Goal: Transaction & Acquisition: Download file/media

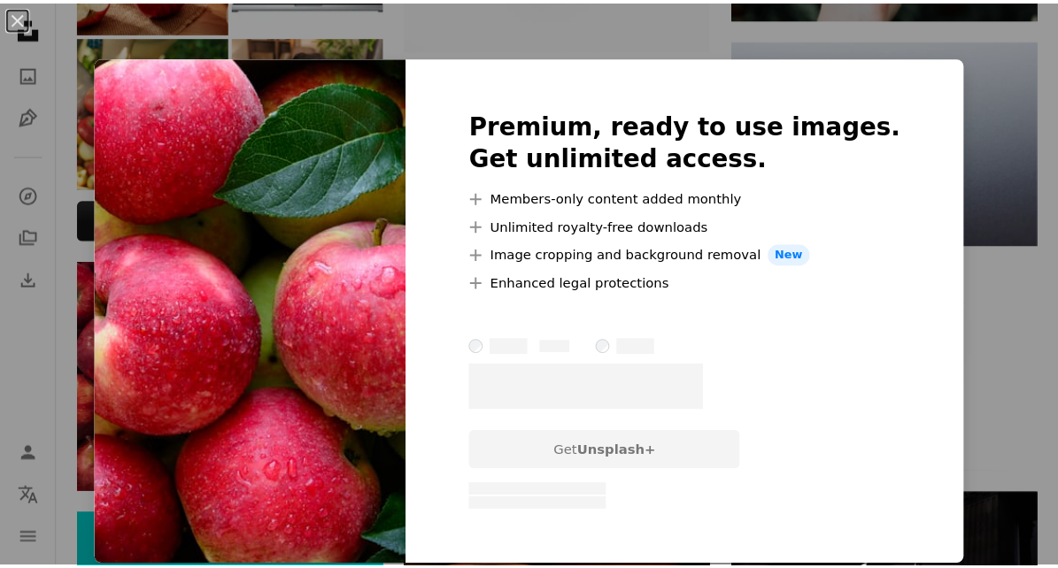
scroll to position [885, 0]
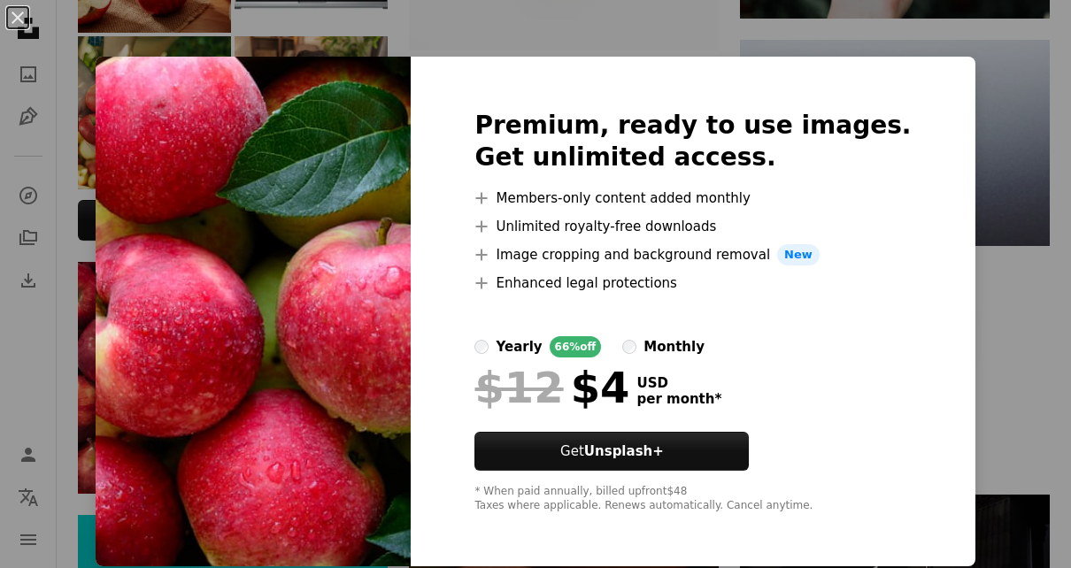
click at [997, 120] on div "An X shape Premium, ready to use images. Get unlimited access. A plus sign Memb…" at bounding box center [535, 284] width 1071 height 568
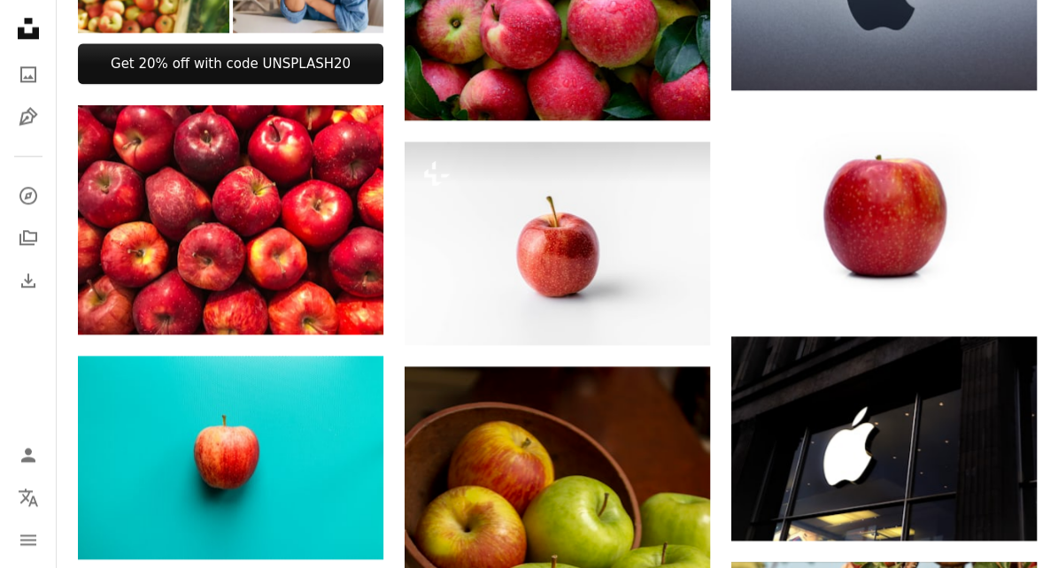
scroll to position [1062, 0]
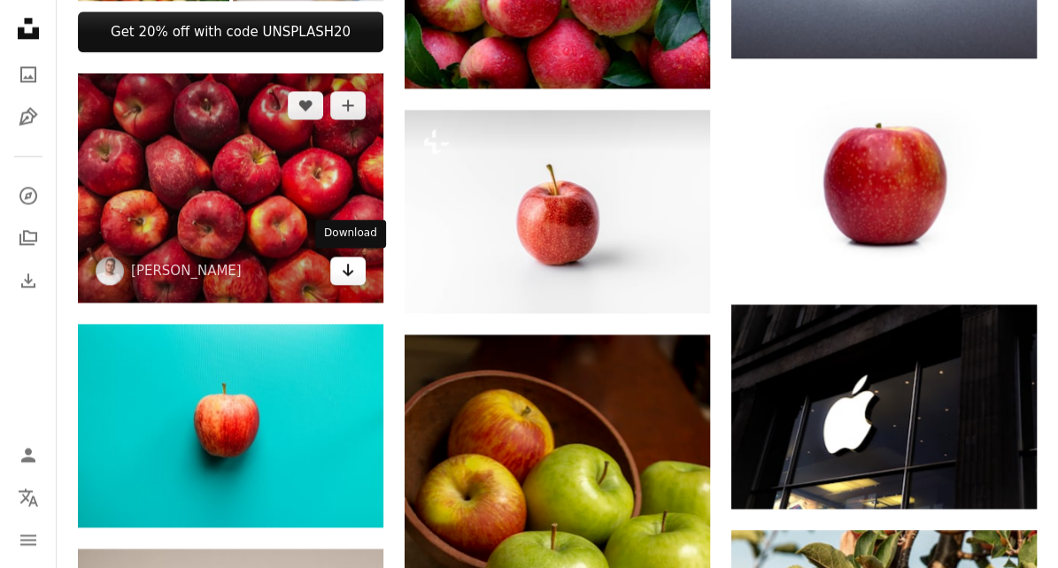
click at [358, 262] on link "Arrow pointing down" at bounding box center [347, 271] width 35 height 28
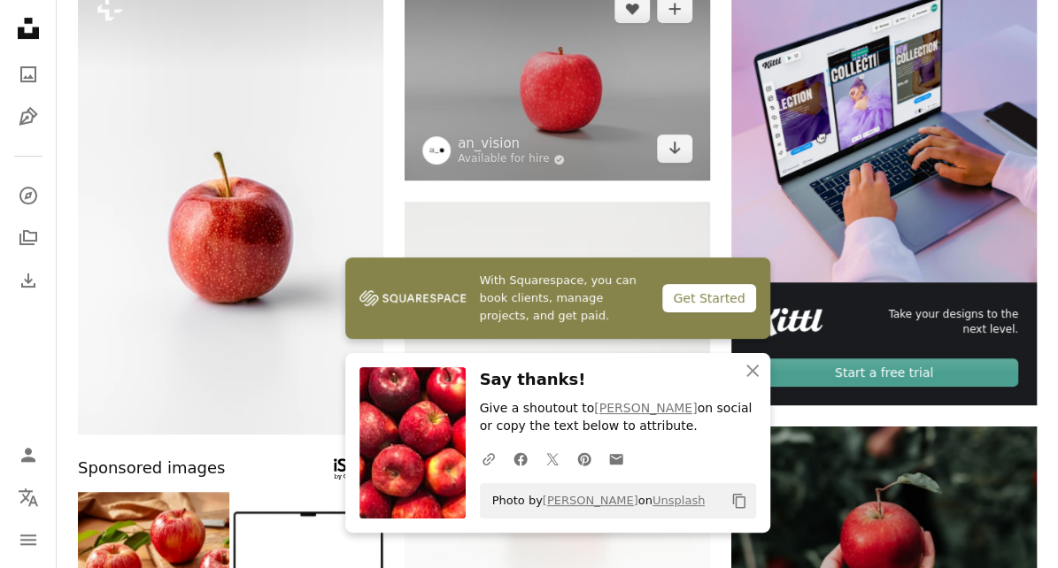
scroll to position [0, 0]
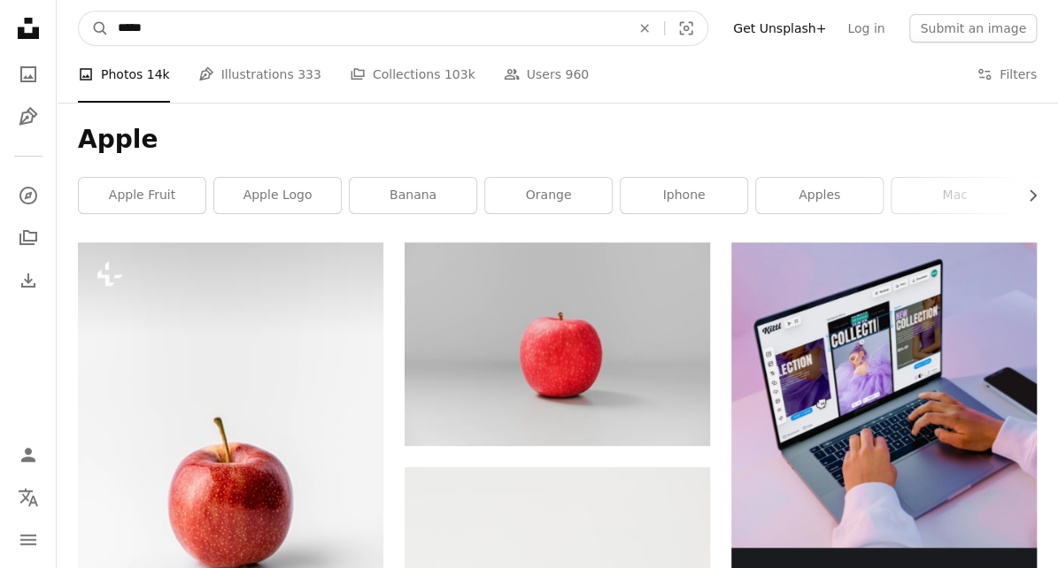
drag, startPoint x: 68, startPoint y: 11, endPoint x: 56, endPoint y: 14, distance: 12.9
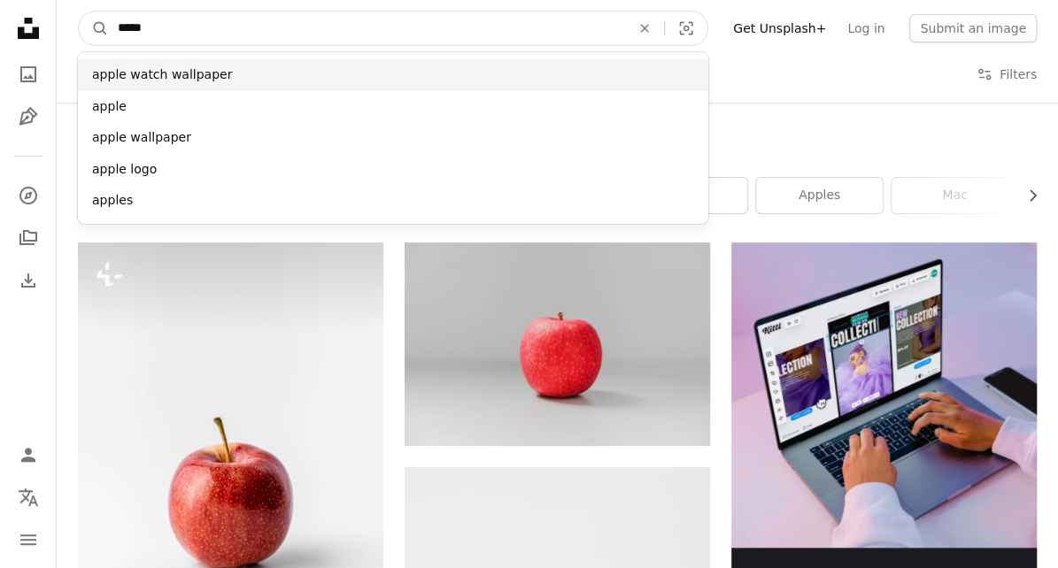
paste input "*********"
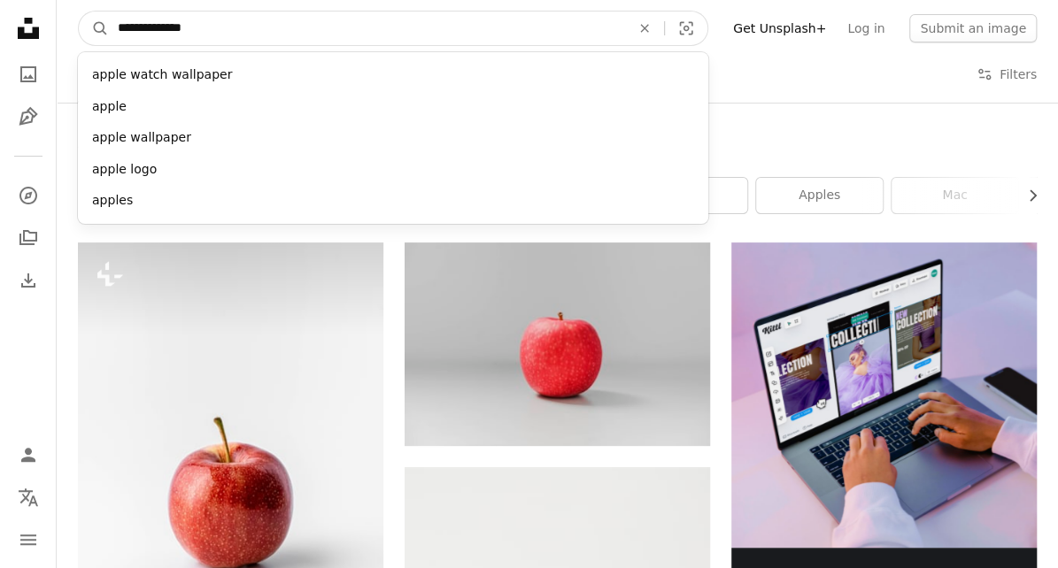
type input "**********"
click at [79, 12] on button "A magnifying glass" at bounding box center [94, 29] width 30 height 34
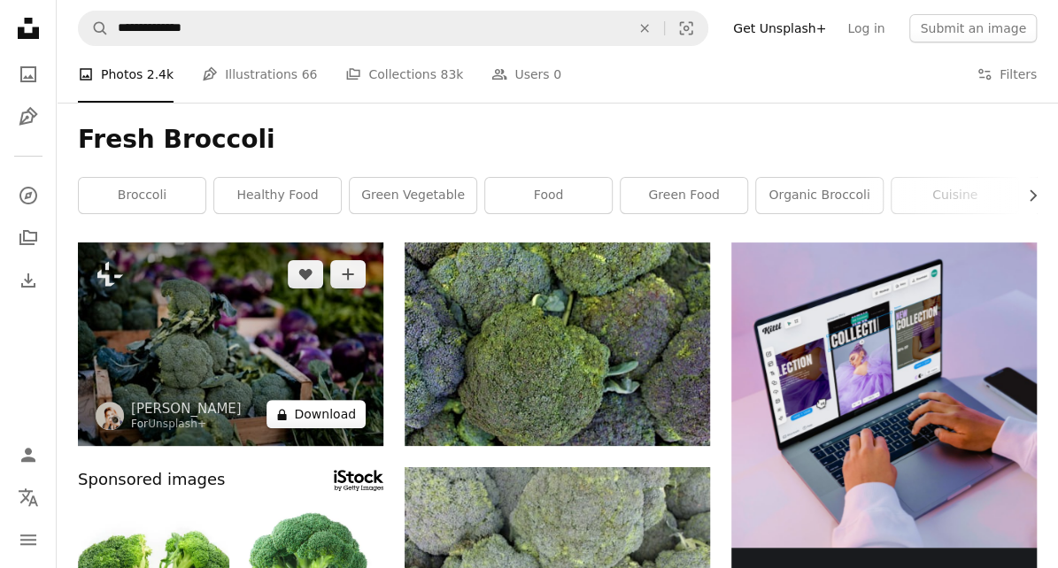
click at [343, 411] on button "A lock Download" at bounding box center [315, 414] width 99 height 28
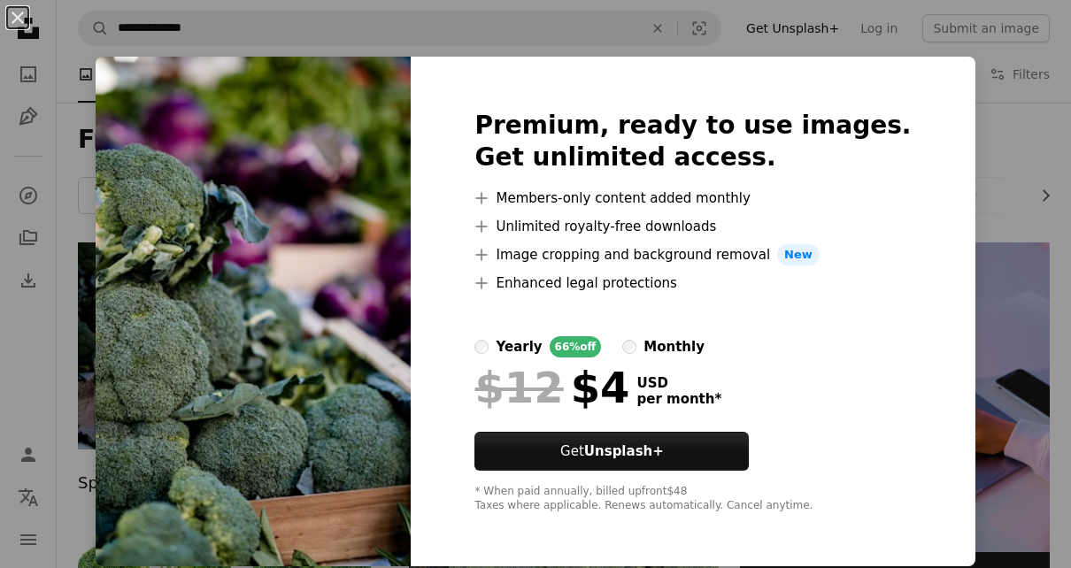
drag, startPoint x: 959, startPoint y: 157, endPoint x: 733, endPoint y: 202, distance: 231.0
click at [959, 157] on div "An X shape Premium, ready to use images. Get unlimited access. A plus sign Memb…" at bounding box center [535, 284] width 1071 height 568
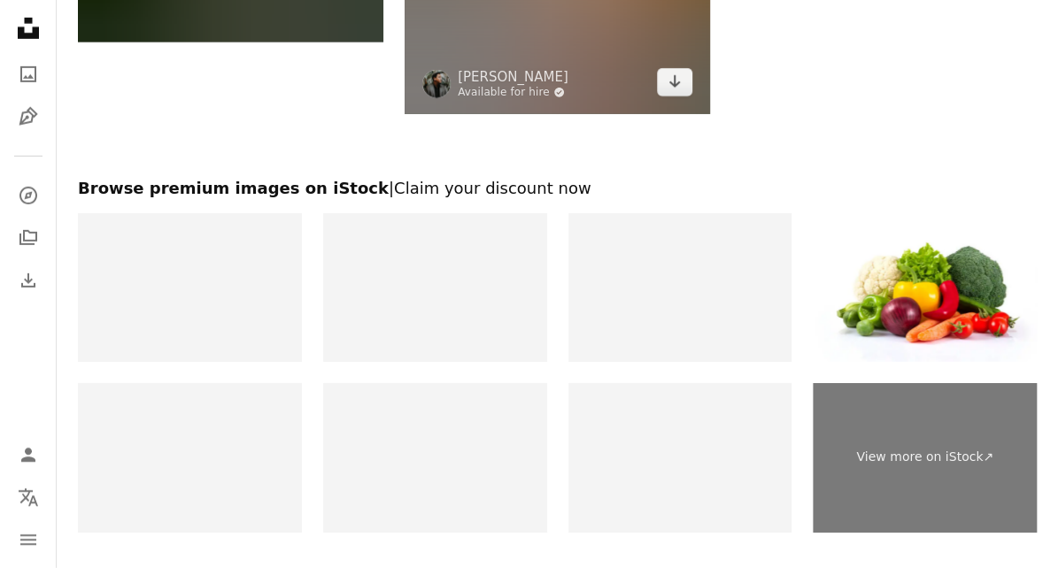
scroll to position [2744, 0]
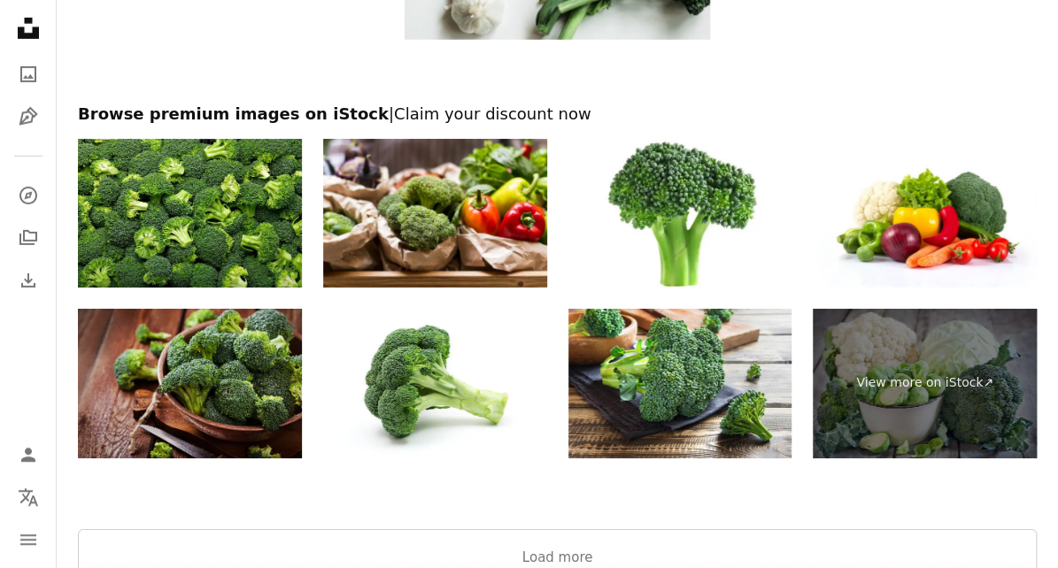
click at [248, 368] on img at bounding box center [190, 384] width 224 height 150
